Goal: Manage account settings

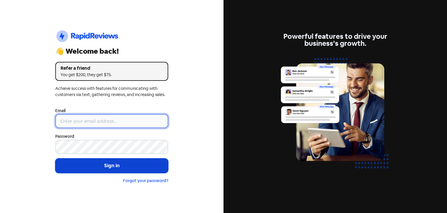
type input "[PERSON_NAME][EMAIL_ADDRESS][DOMAIN_NAME]"
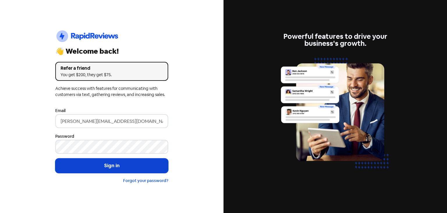
click at [146, 167] on button "Sign in" at bounding box center [111, 165] width 113 height 15
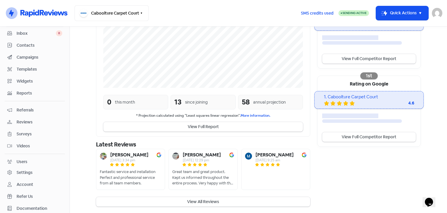
scroll to position [30, 0]
click at [26, 170] on div "Account" at bounding box center [25, 171] width 17 height 6
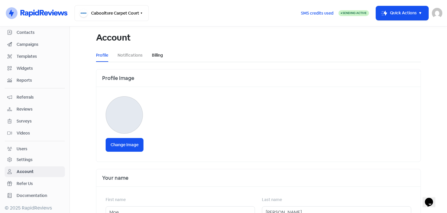
click at [152, 57] on link "Billing" at bounding box center [157, 55] width 11 height 6
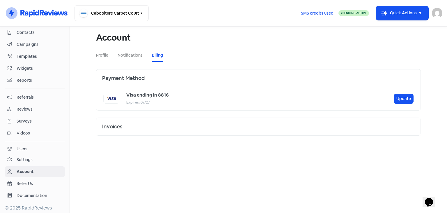
click at [191, 105] on div "Visa ending in 8816 Expires: [CREDIT_CARD_DATA] Update" at bounding box center [258, 98] width 324 height 23
click at [184, 125] on div "Invoices" at bounding box center [258, 126] width 324 height 17
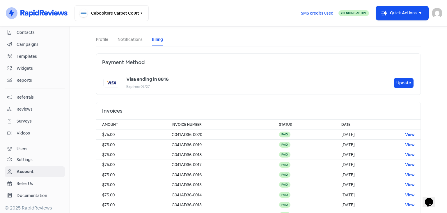
scroll to position [29, 0]
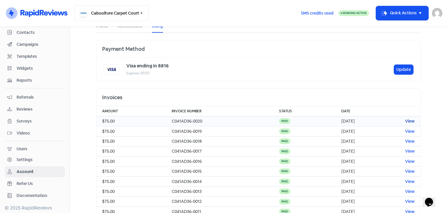
click at [409, 121] on link "View" at bounding box center [410, 120] width 10 height 5
